Goal: Task Accomplishment & Management: Manage account settings

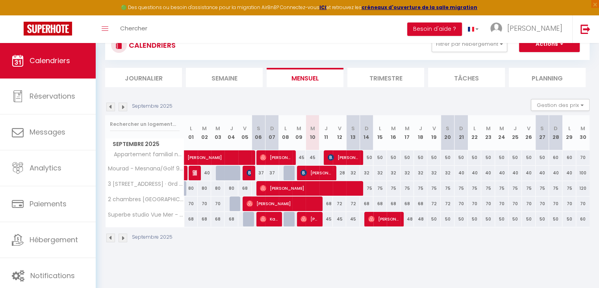
click at [311, 155] on div "45" at bounding box center [312, 157] width 13 height 15
click at [0, 0] on div at bounding box center [0, 0] width 0 height 0
click at [311, 155] on div "45" at bounding box center [312, 157] width 13 height 15
type input "45"
type input "Mer 10 Septembre 2025"
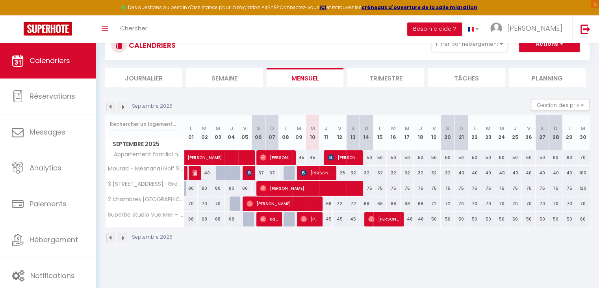
type input "Jeu 11 Septembre 2025"
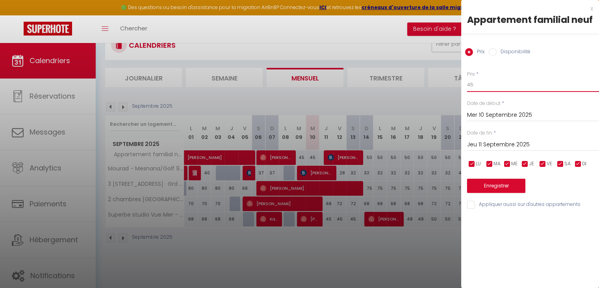
click at [486, 78] on input "45" at bounding box center [533, 85] width 132 height 14
type input "9"
type input "35"
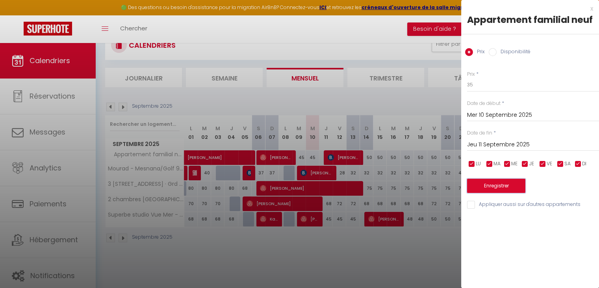
click at [494, 186] on button "Enregistrer" at bounding box center [496, 185] width 58 height 14
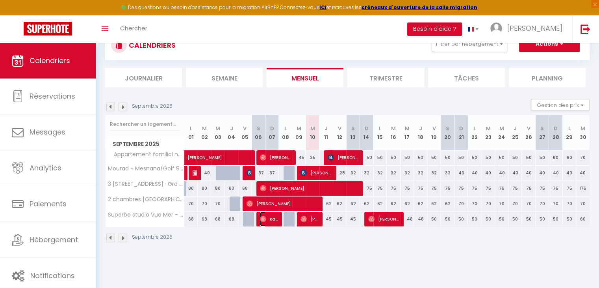
click at [273, 218] on span "Kaouthar El Amrani" at bounding box center [269, 218] width 18 height 15
select select "OK"
select select "0"
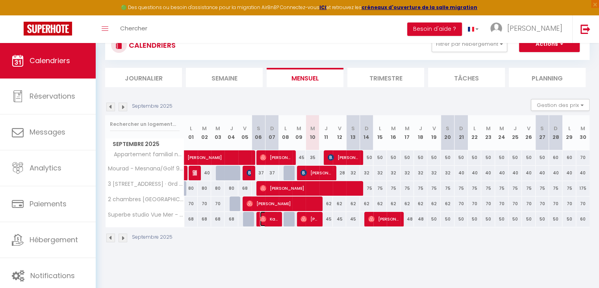
select select "1"
select select
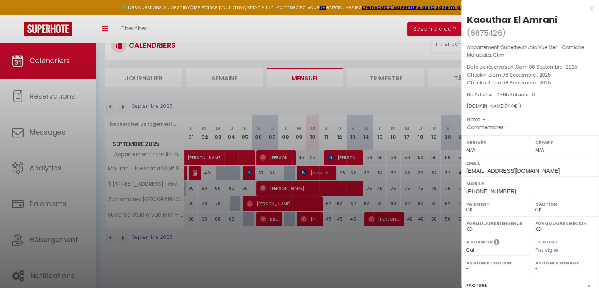
click at [315, 208] on div at bounding box center [299, 144] width 599 height 288
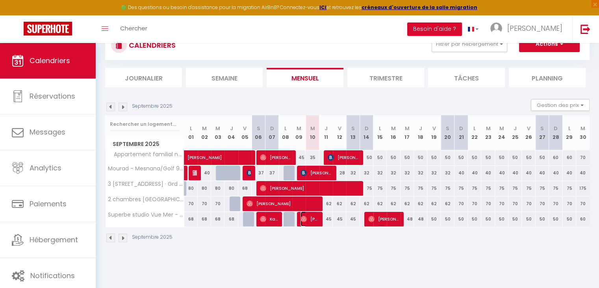
click at [315, 216] on span "[PERSON_NAME]" at bounding box center [310, 218] width 18 height 15
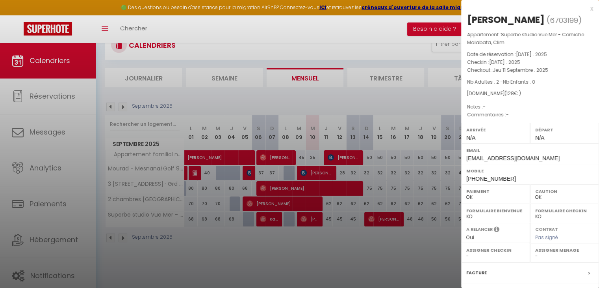
click at [315, 216] on div at bounding box center [299, 144] width 599 height 288
